Goal: Use online tool/utility: Use online tool/utility

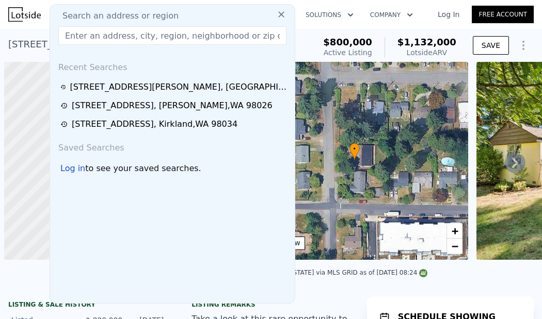
scroll to position [0, 4]
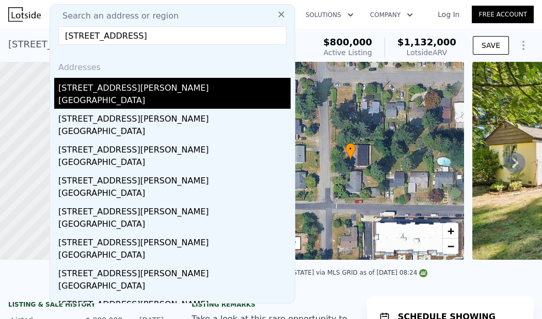
type input "[STREET_ADDRESS]"
click at [219, 79] on div "[STREET_ADDRESS][PERSON_NAME]" at bounding box center [174, 86] width 232 height 17
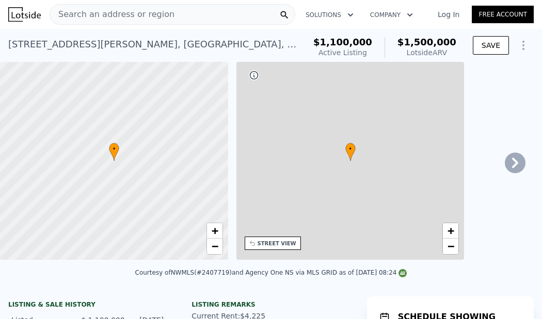
type input "$ 1,500,000"
type input "8"
type input "6"
type input "1"
type input "1800"
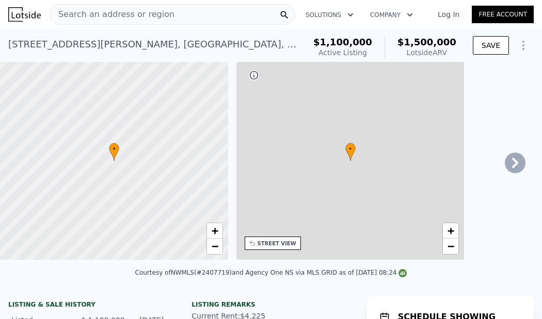
type input "2943"
type input "2730"
type input "6120"
type input "$ 188,826"
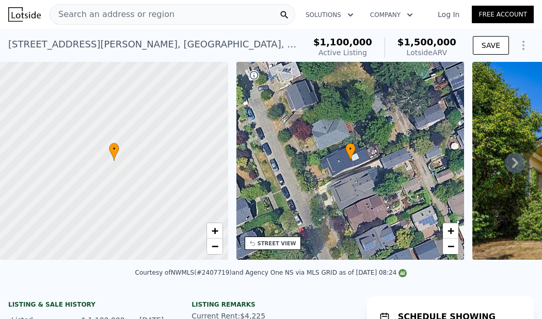
click at [228, 10] on div "Search an address or region" at bounding box center [173, 14] width 246 height 21
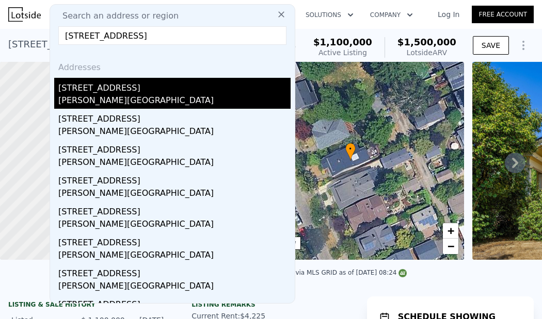
type input "[STREET_ADDRESS]"
click at [177, 86] on div "[STREET_ADDRESS]" at bounding box center [174, 86] width 232 height 17
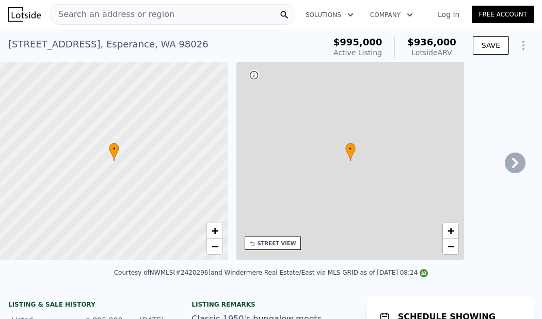
type input "$ 936,000"
type input "6"
type input "4"
type input "1.5"
type input "2.25"
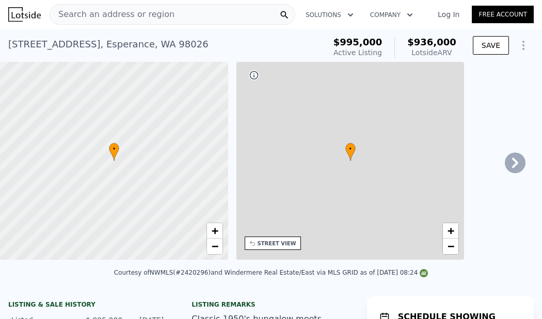
type input "1325"
type input "1938"
type input "7405"
type input "14375"
type input "-$ 199,848"
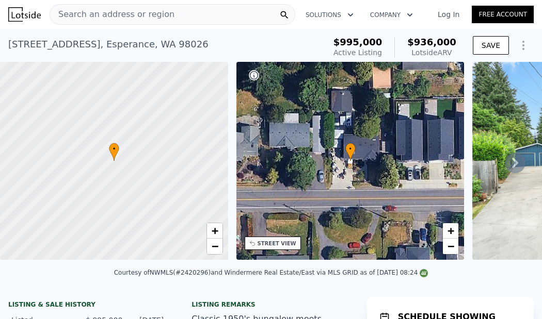
click at [227, 13] on div "Search an address or region" at bounding box center [173, 14] width 246 height 21
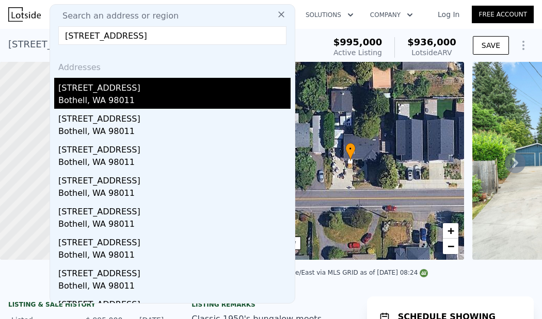
type input "[STREET_ADDRESS]"
click at [220, 100] on div "Bothell, WA 98011" at bounding box center [174, 101] width 232 height 14
